Goal: Information Seeking & Learning: Learn about a topic

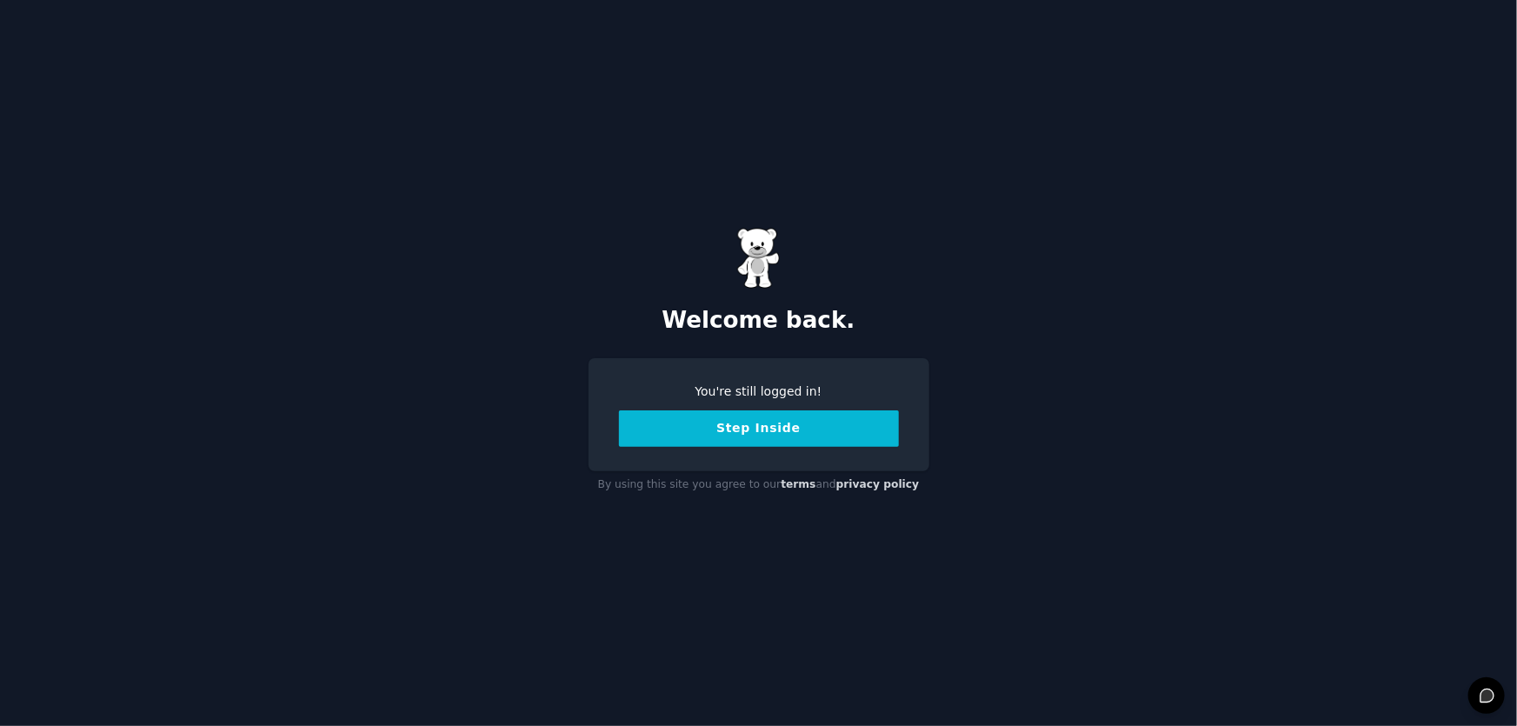
click at [777, 437] on button "Step Inside" at bounding box center [759, 428] width 280 height 37
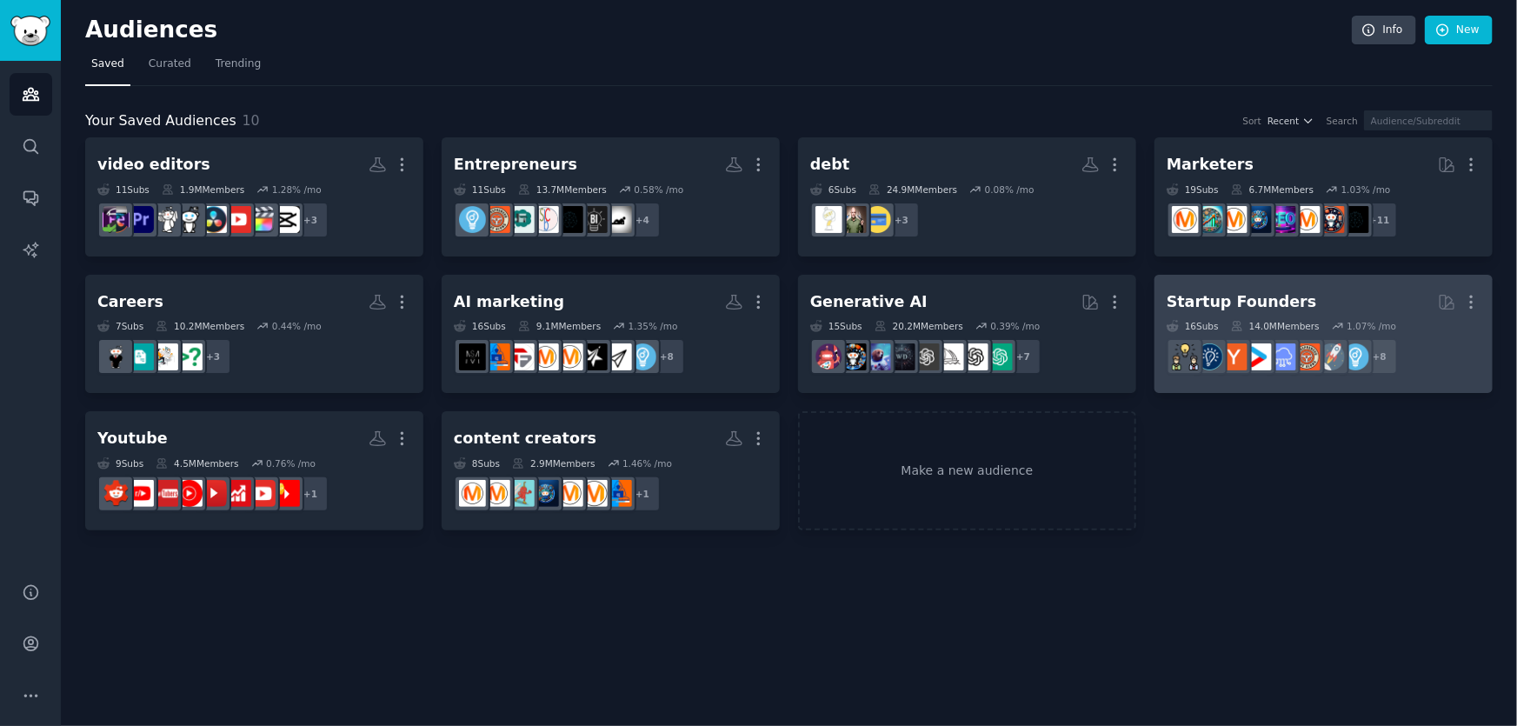
click at [1211, 297] on div "Startup Founders" at bounding box center [1242, 302] width 150 height 22
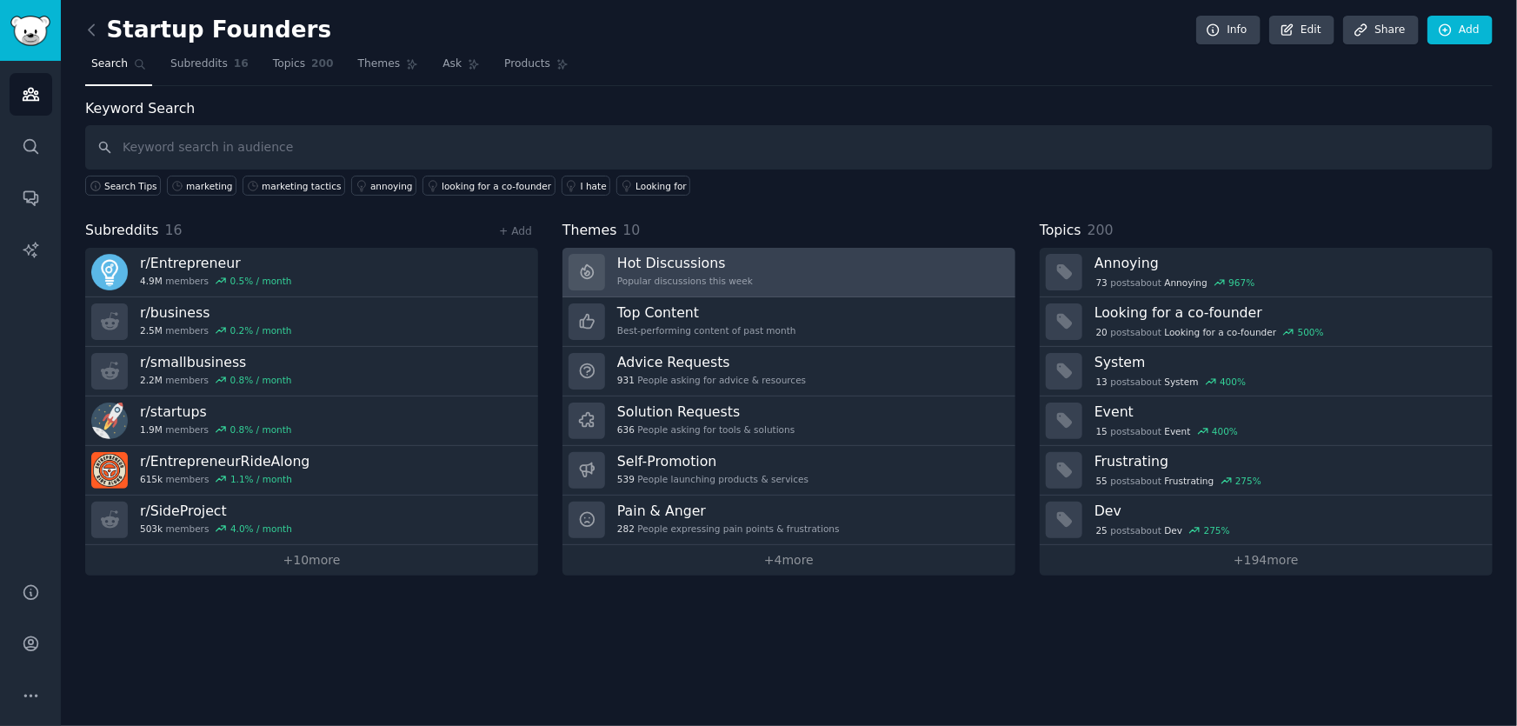
click at [796, 273] on link "Hot Discussions Popular discussions this week" at bounding box center [789, 273] width 453 height 50
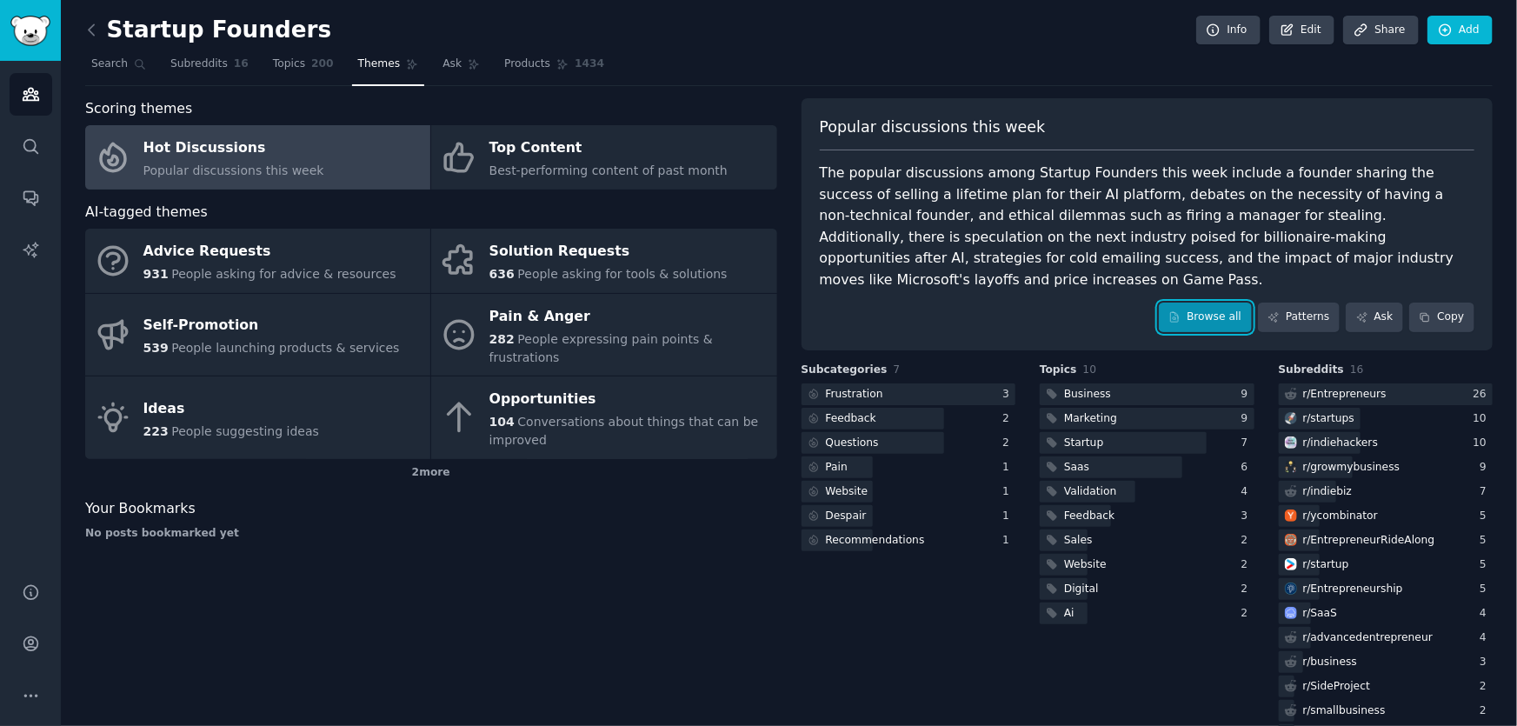
click at [1204, 308] on link "Browse all" at bounding box center [1205, 318] width 93 height 30
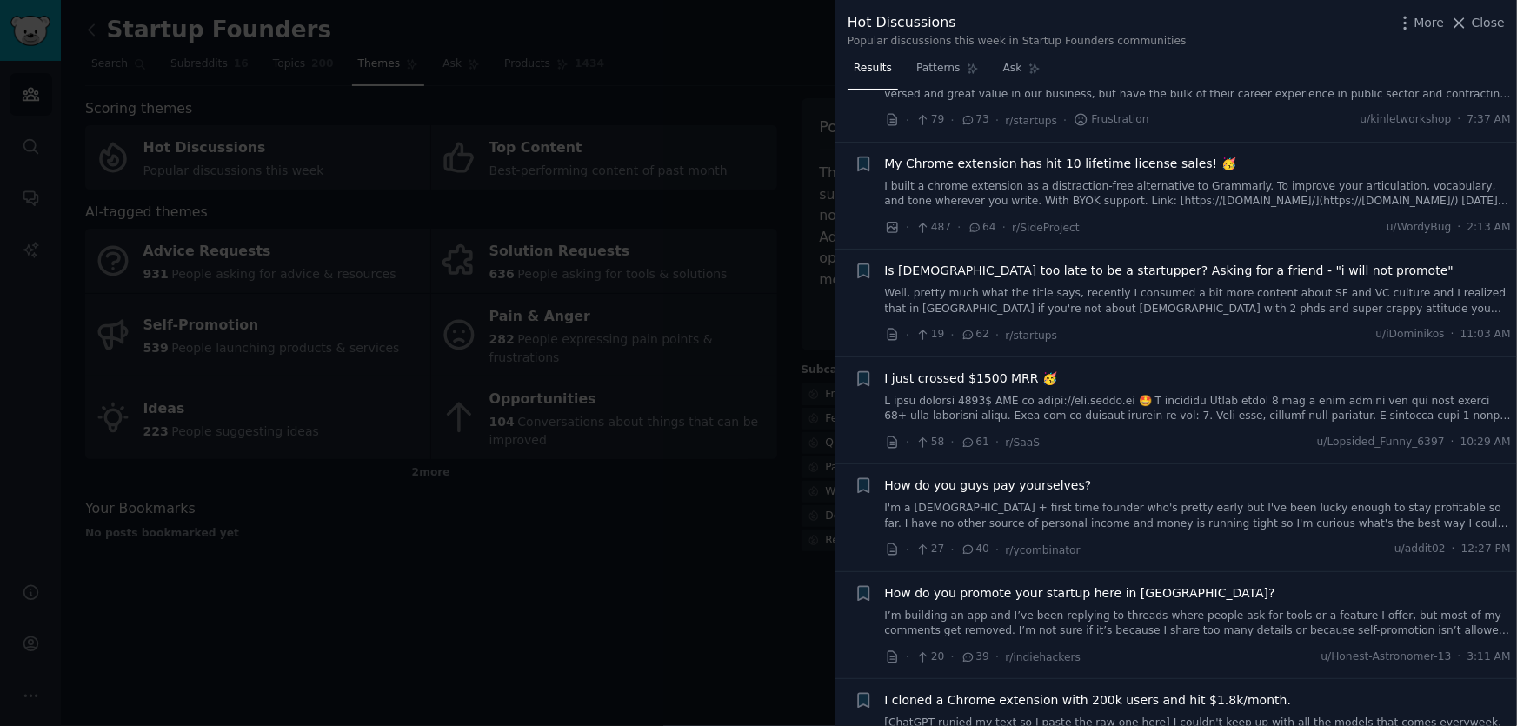
scroll to position [553, 0]
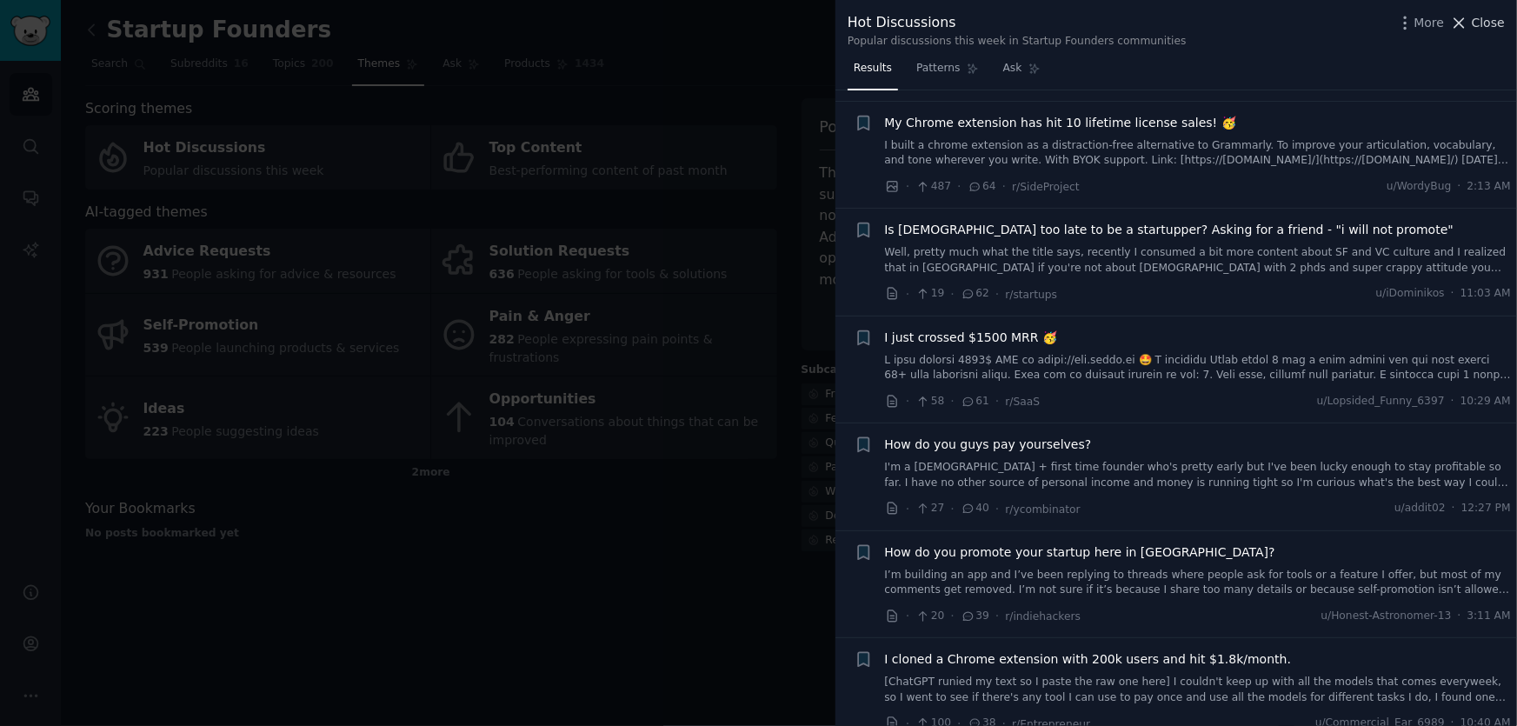
click at [1486, 22] on span "Close" at bounding box center [1488, 23] width 33 height 18
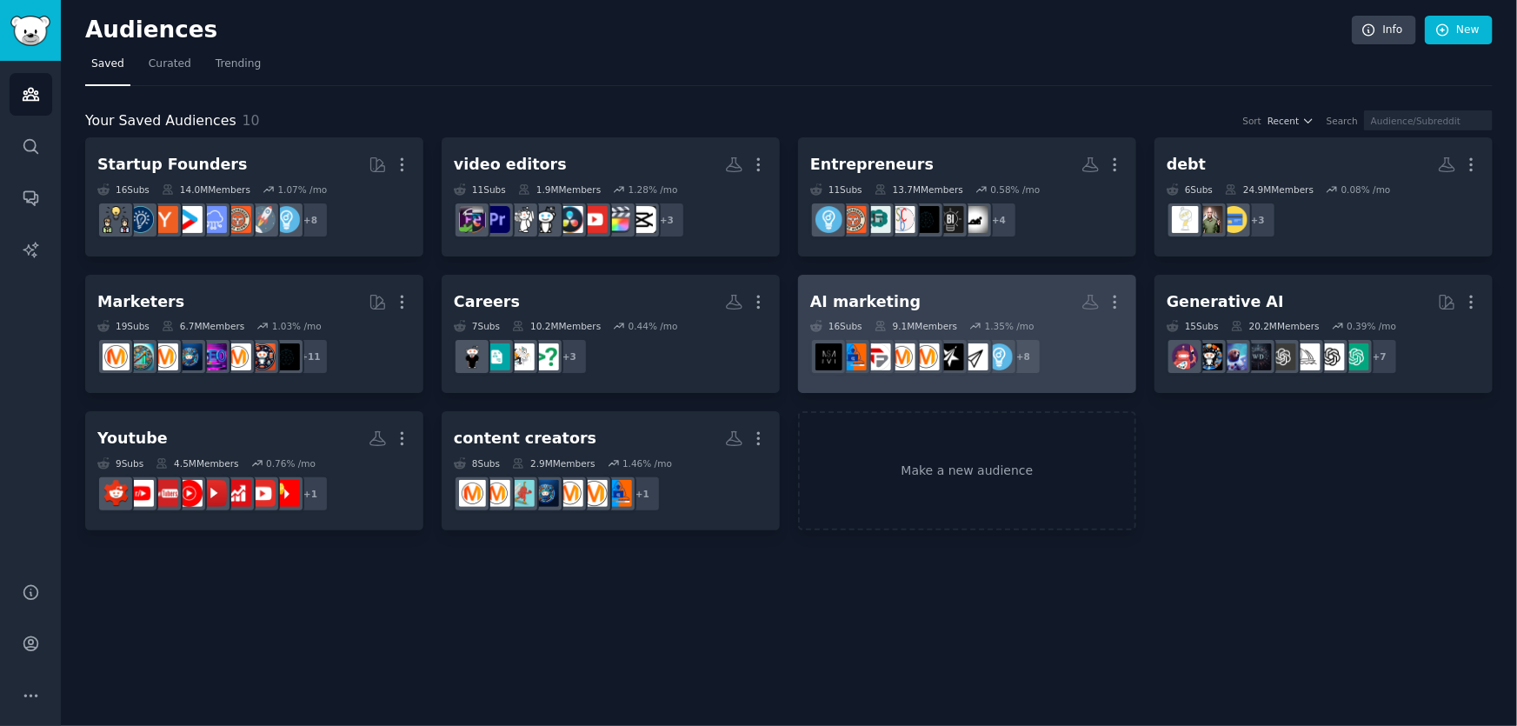
click at [883, 295] on div "AI marketing" at bounding box center [865, 302] width 110 height 22
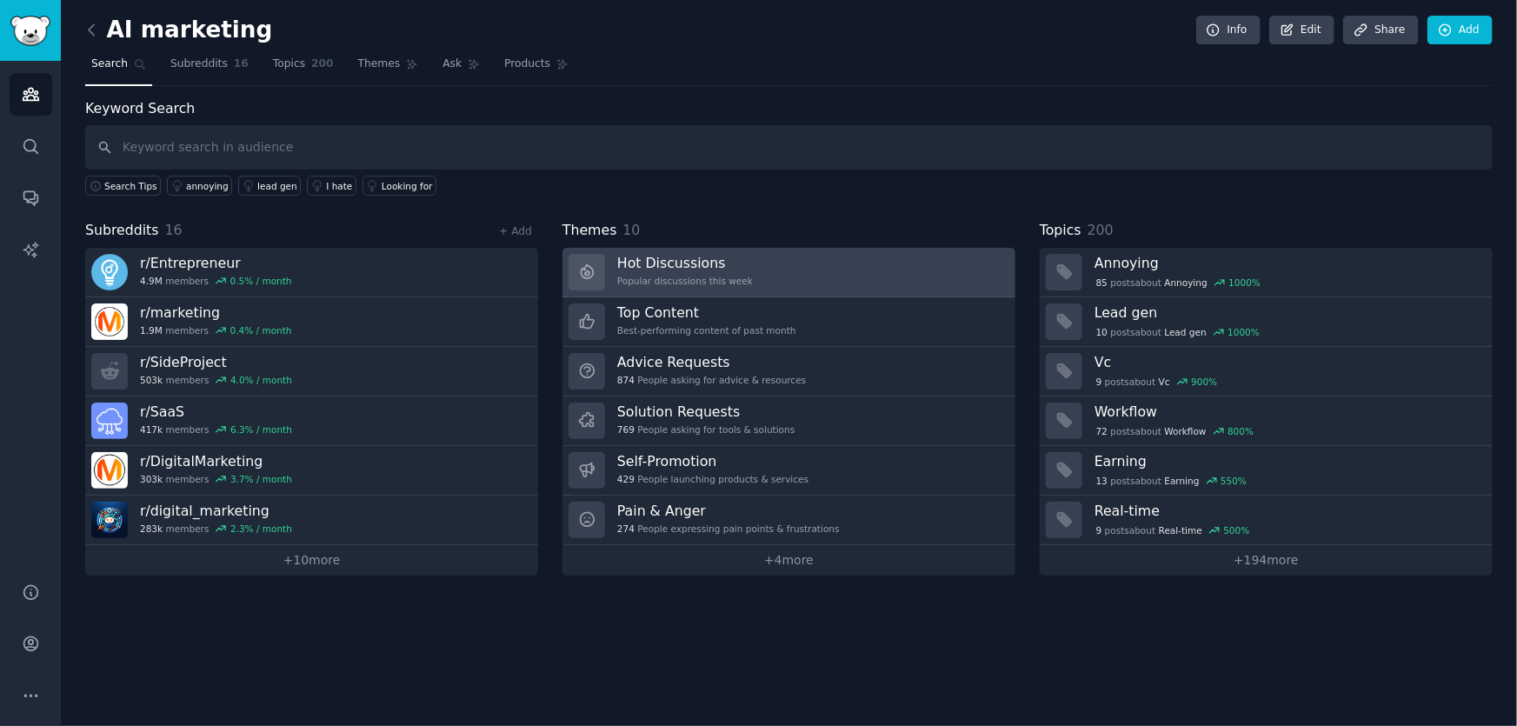
click at [696, 280] on div "Popular discussions this week" at bounding box center [685, 281] width 136 height 12
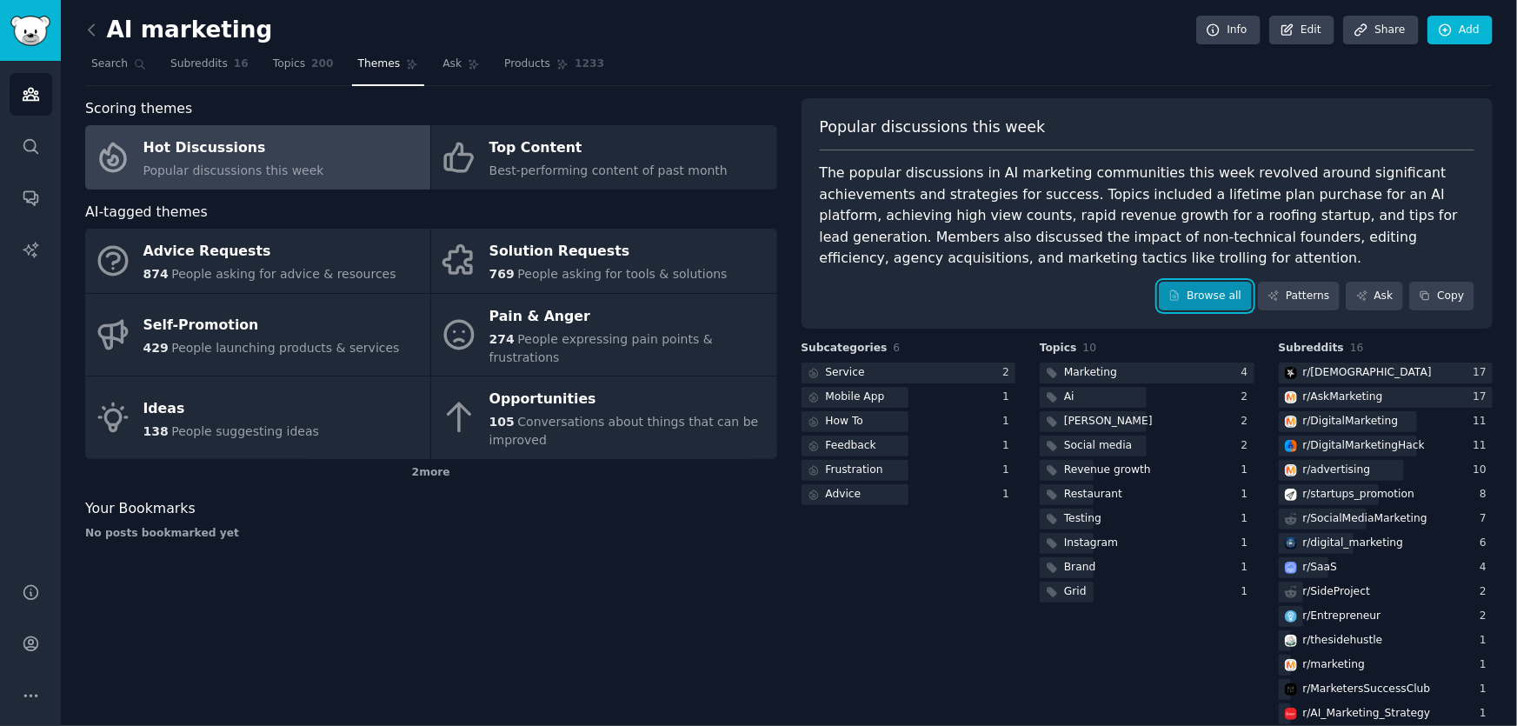
click at [1206, 304] on link "Browse all" at bounding box center [1205, 297] width 93 height 30
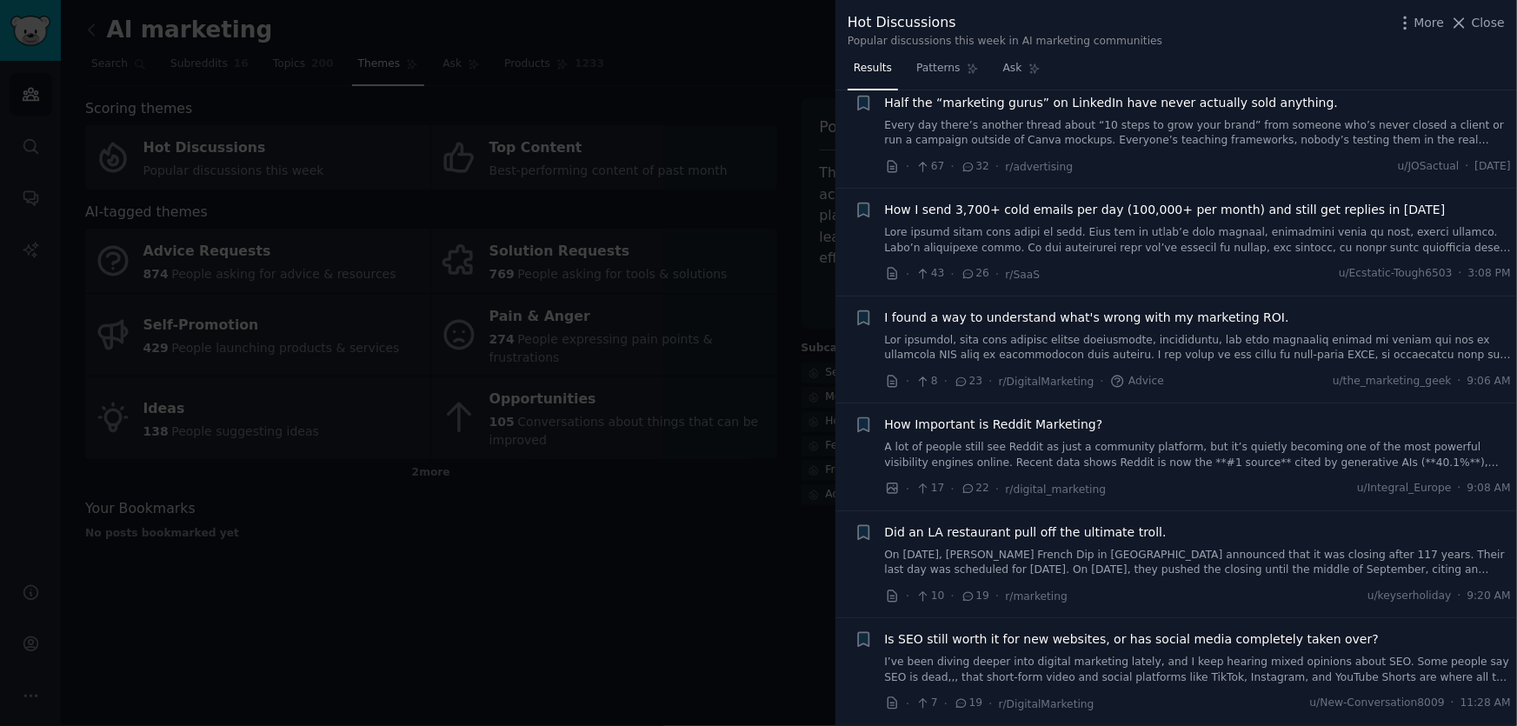
scroll to position [948, 0]
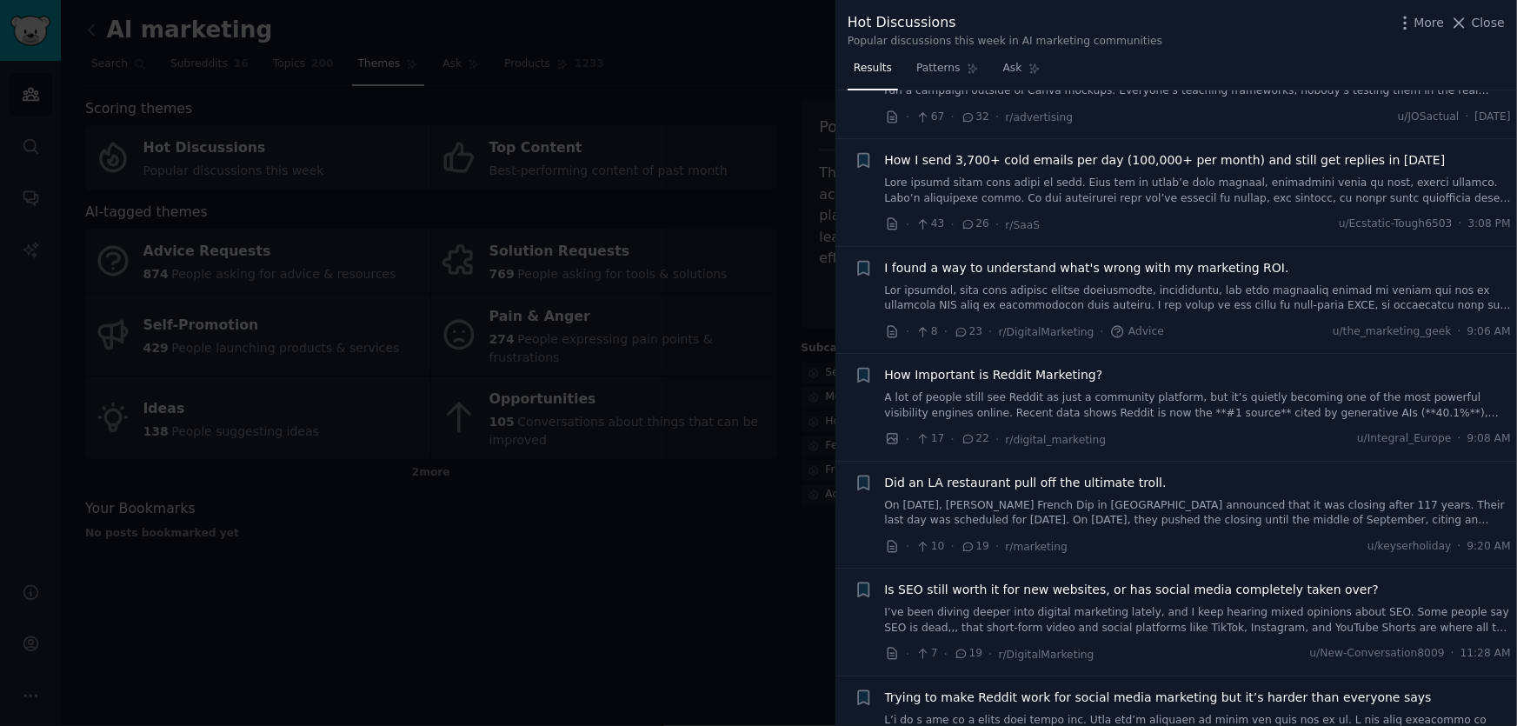
click at [1103, 477] on span "Did an LA restaurant pull off the ultimate troll." at bounding box center [1026, 483] width 282 height 18
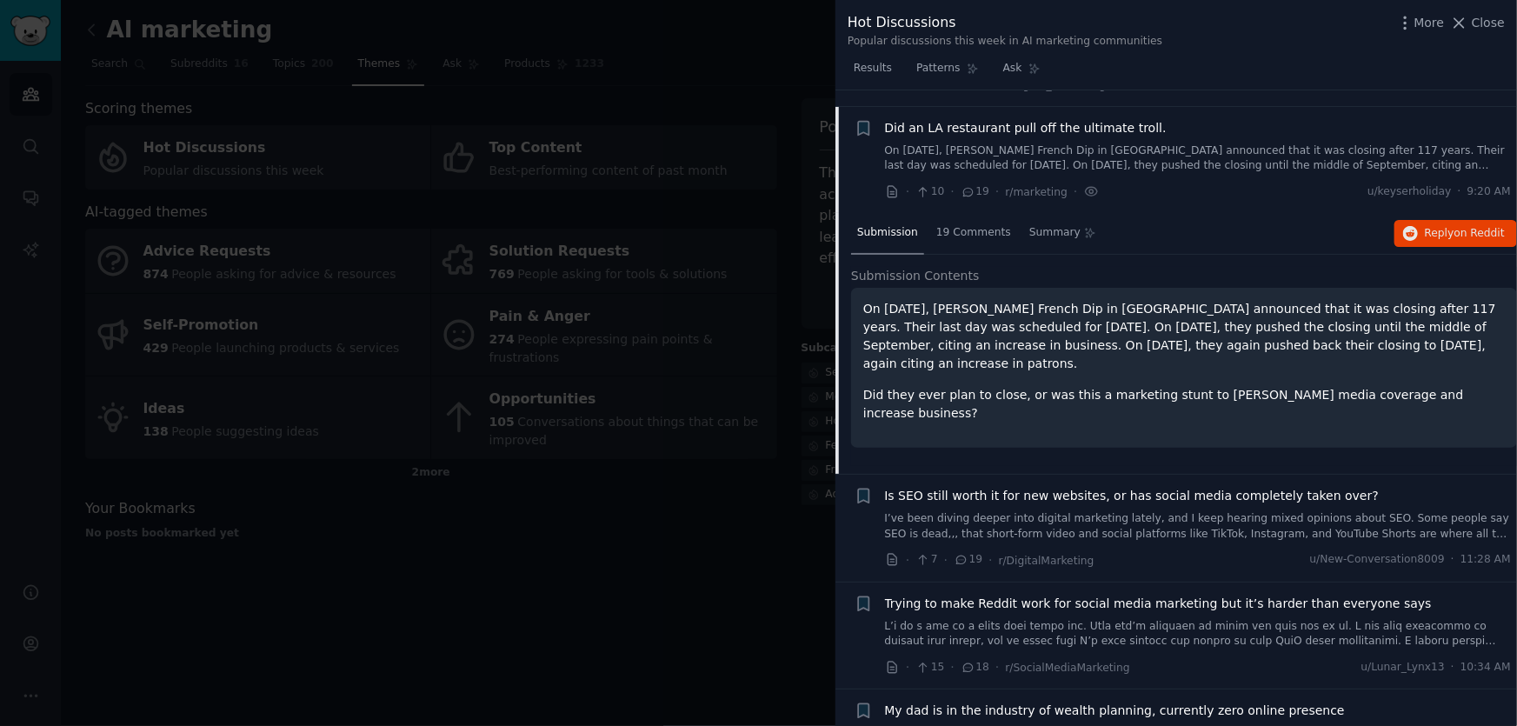
scroll to position [1317, 0]
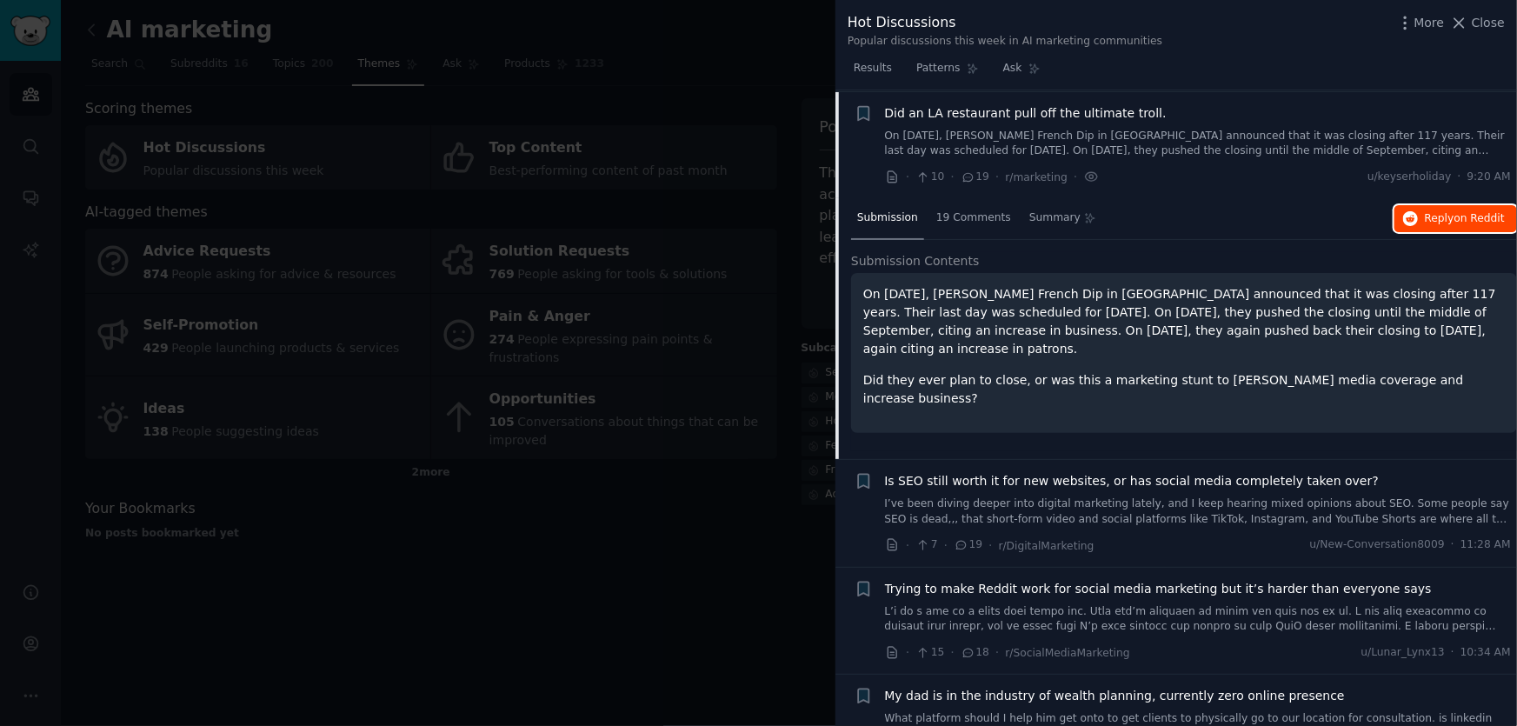
click at [1421, 229] on button "Reply on Reddit" at bounding box center [1456, 219] width 123 height 28
